Goal: Task Accomplishment & Management: Complete application form

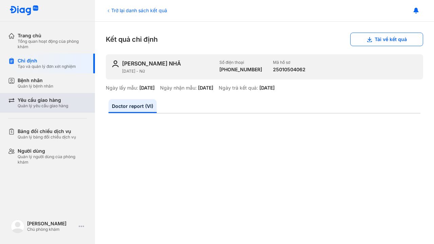
click at [38, 104] on div "Quản lý yêu cầu giao hàng" at bounding box center [43, 105] width 50 height 5
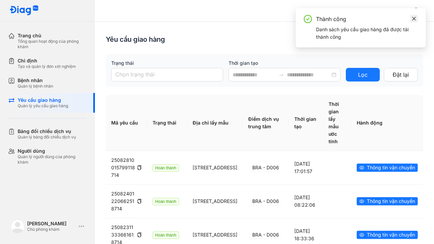
click at [413, 17] on icon "close" at bounding box center [413, 18] width 5 height 5
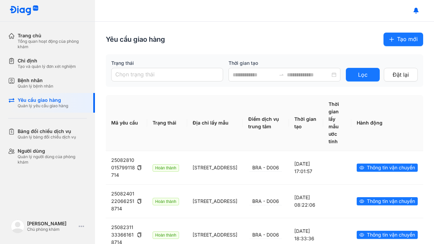
click at [398, 43] on span "Tạo mới" at bounding box center [407, 39] width 21 height 8
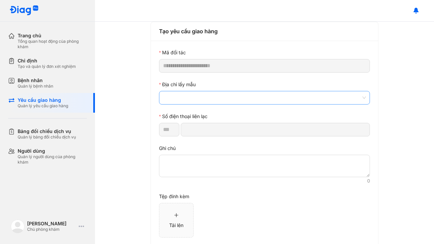
click at [246, 95] on span at bounding box center [264, 97] width 203 height 13
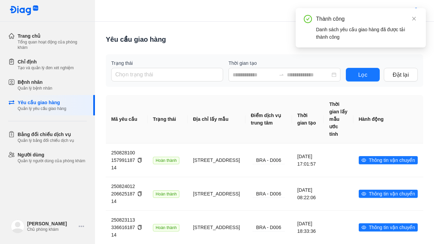
click at [419, 18] on div "Thành công Danh sách yêu cầu giao hàng đã được tải thành công" at bounding box center [360, 27] width 130 height 39
click at [413, 20] on icon "close" at bounding box center [413, 18] width 5 height 5
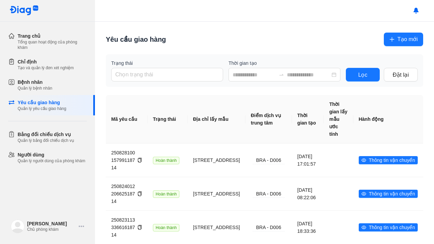
click at [397, 40] on span "Tạo mới" at bounding box center [407, 39] width 20 height 8
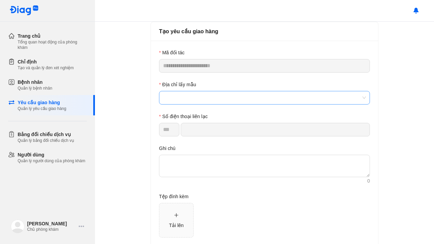
click at [212, 99] on span at bounding box center [264, 97] width 203 height 13
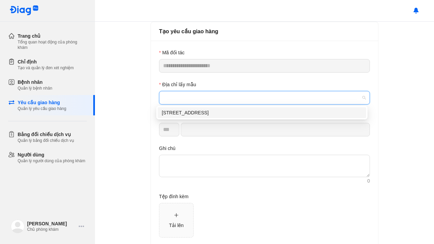
click at [203, 114] on div "[STREET_ADDRESS]" at bounding box center [262, 112] width 200 height 7
type input "*********"
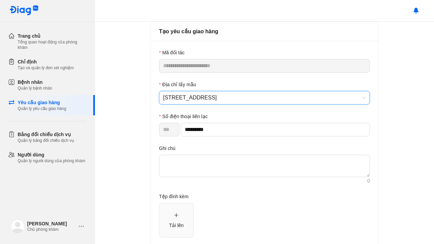
scroll to position [34, 0]
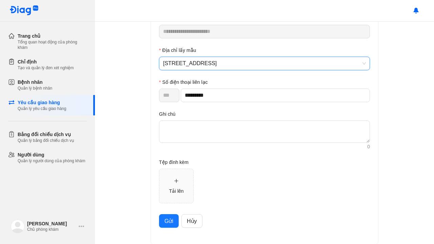
click at [167, 225] on button "Gửi" at bounding box center [169, 221] width 20 height 14
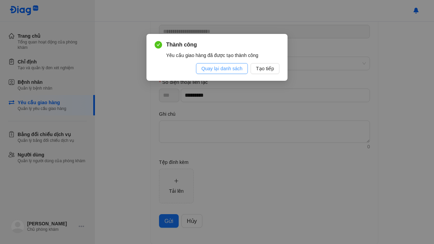
click at [238, 69] on span "Quay lại danh sách" at bounding box center [221, 68] width 41 height 7
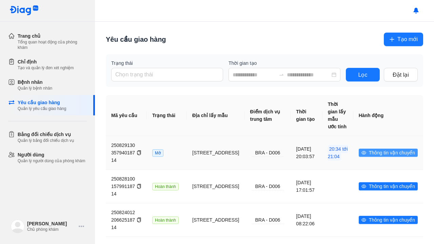
click at [361, 153] on icon "eye" at bounding box center [363, 152] width 5 height 3
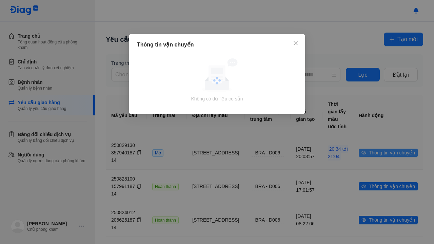
click at [361, 153] on div "Thông tin vận chuyển Không có dữ liệu có sẵn" at bounding box center [217, 122] width 434 height 244
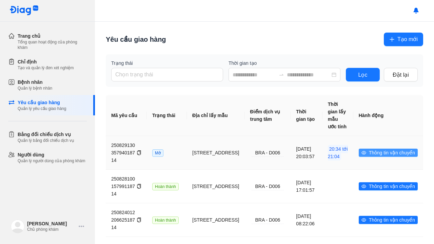
click at [361, 151] on icon "eye" at bounding box center [363, 152] width 5 height 5
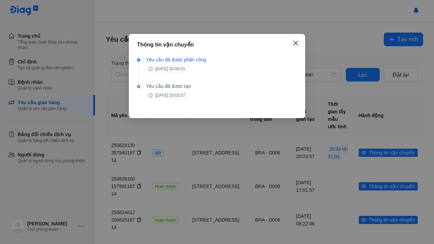
click at [297, 45] on icon "close" at bounding box center [295, 43] width 4 height 4
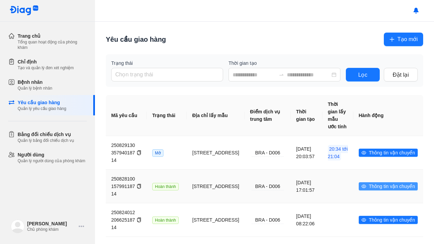
click at [369, 186] on span "Thông tin vận chuyển" at bounding box center [392, 185] width 46 height 7
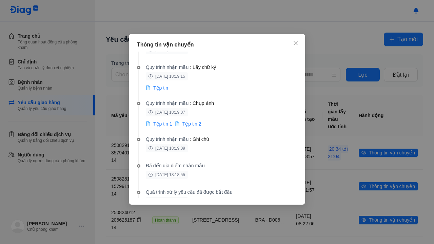
scroll to position [268, 0]
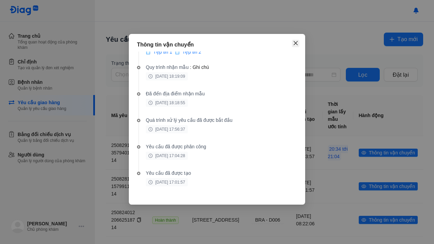
click at [295, 43] on icon "close" at bounding box center [295, 43] width 4 height 4
